Goal: Find specific page/section: Find specific page/section

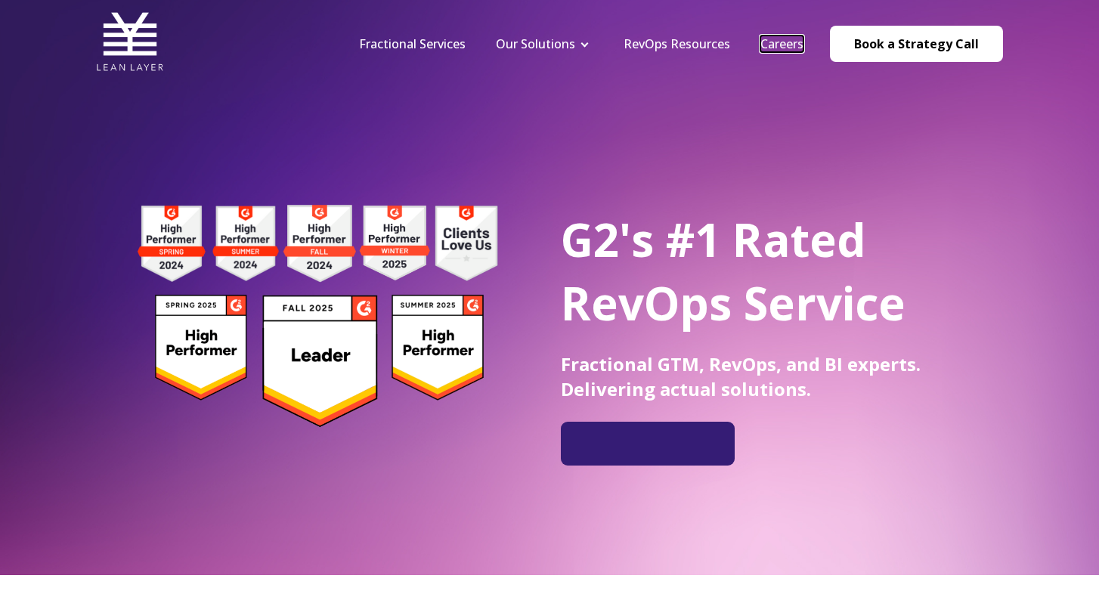
click at [797, 46] on link "Careers" at bounding box center [781, 44] width 43 height 17
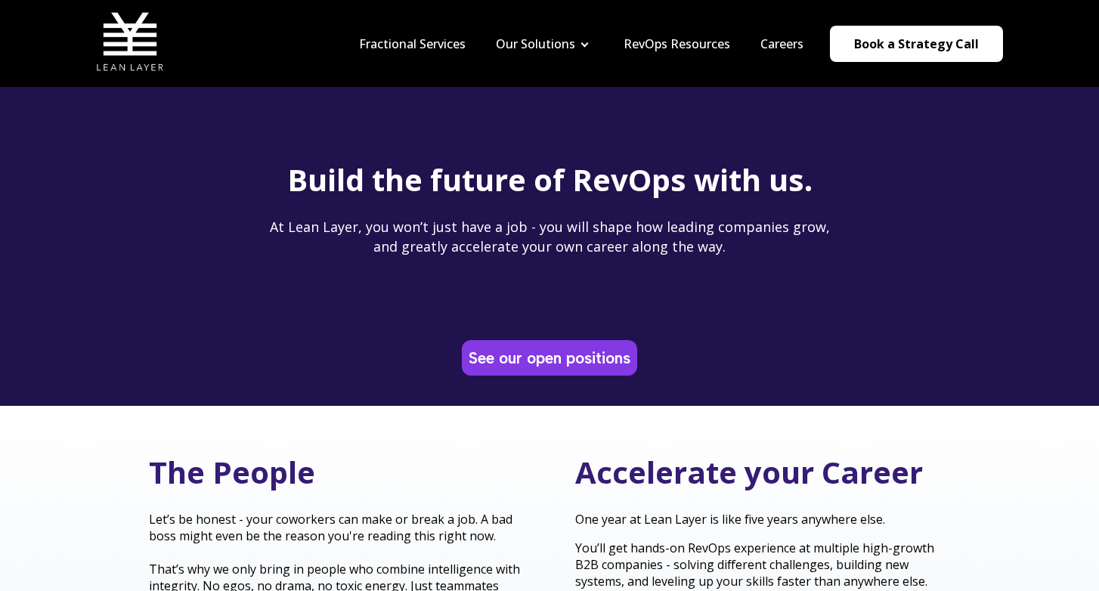
scroll to position [45, 0]
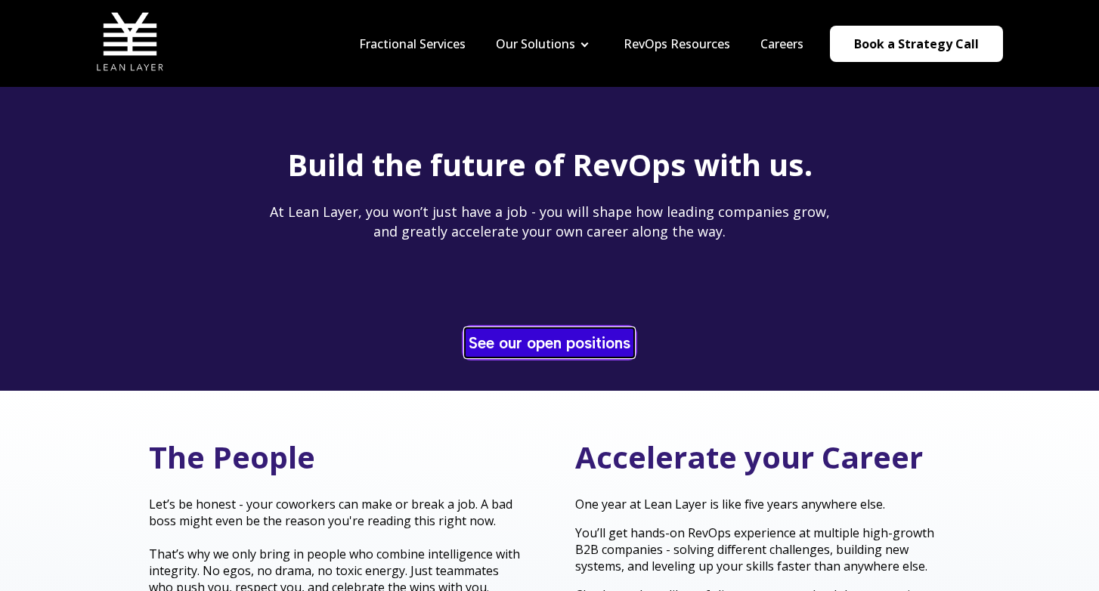
click at [540, 351] on link "See our open positions" at bounding box center [549, 342] width 169 height 29
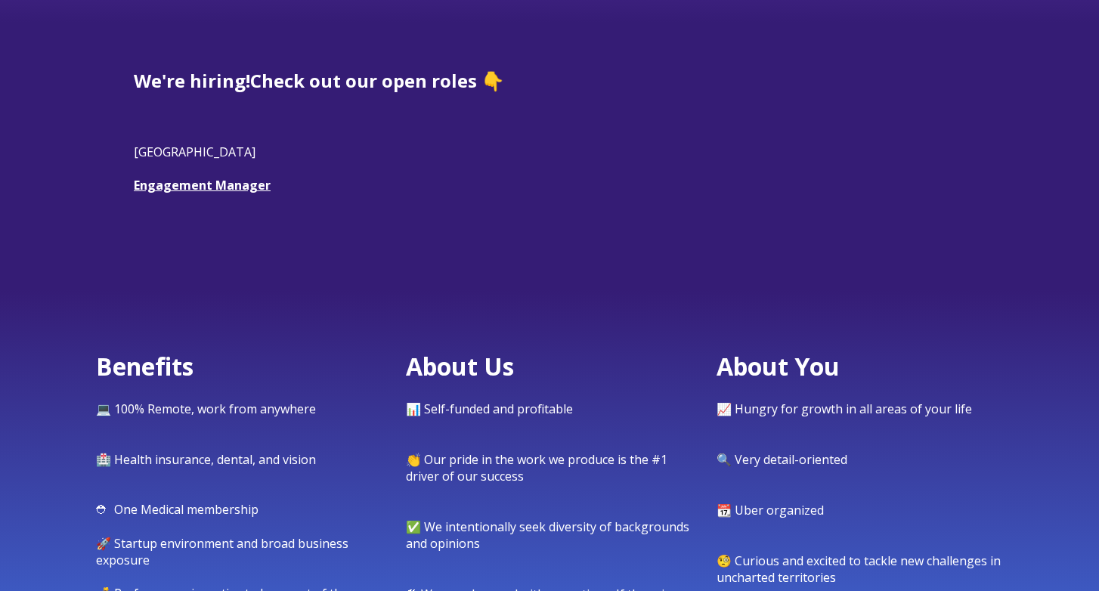
scroll to position [425, 0]
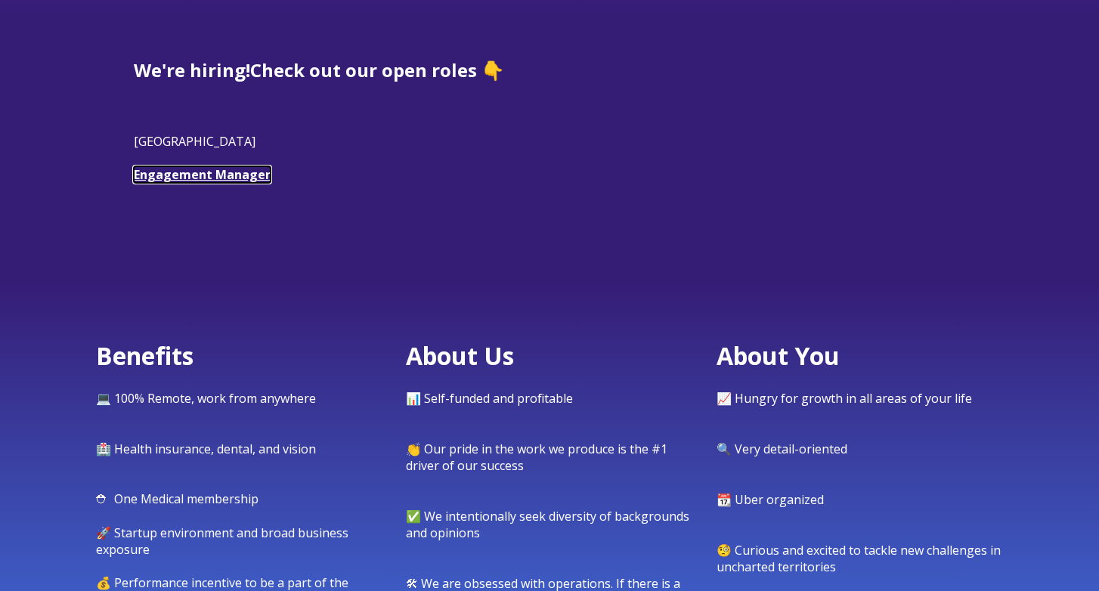
click at [247, 180] on link "Engagement Manager" at bounding box center [202, 174] width 137 height 17
